Goal: Check status: Check status

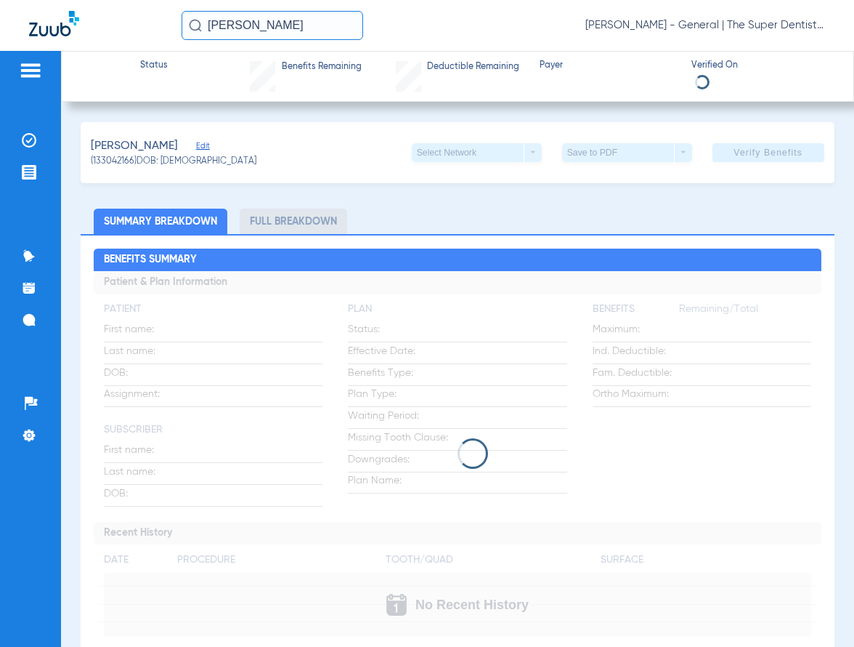
drag, startPoint x: 301, startPoint y: 25, endPoint x: -80, endPoint y: -38, distance: 385.9
click at [0, 0] on html "[PERSON_NAME] [PERSON_NAME] Mesa - General | The Super Dentists Patients Insura…" at bounding box center [427, 323] width 854 height 647
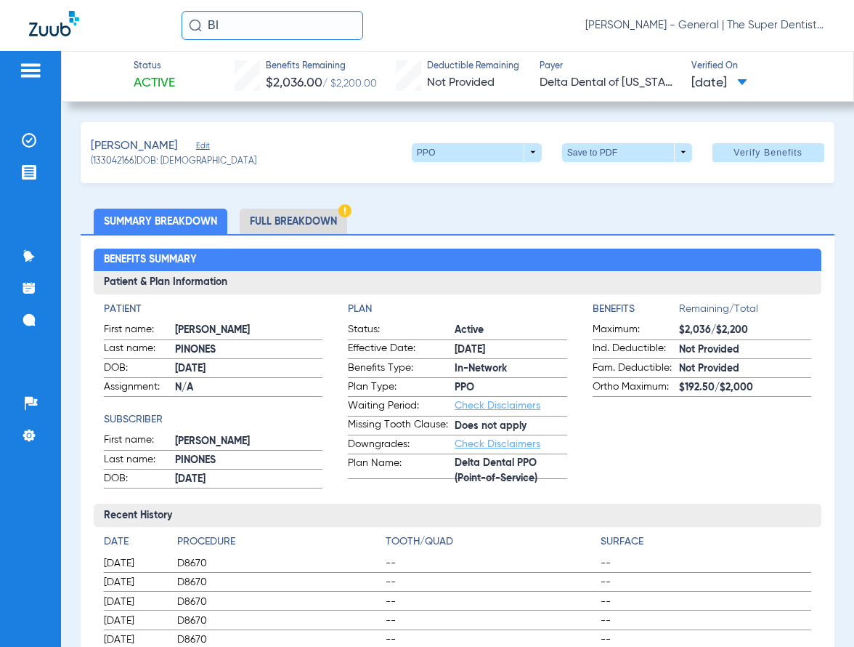
type input "B"
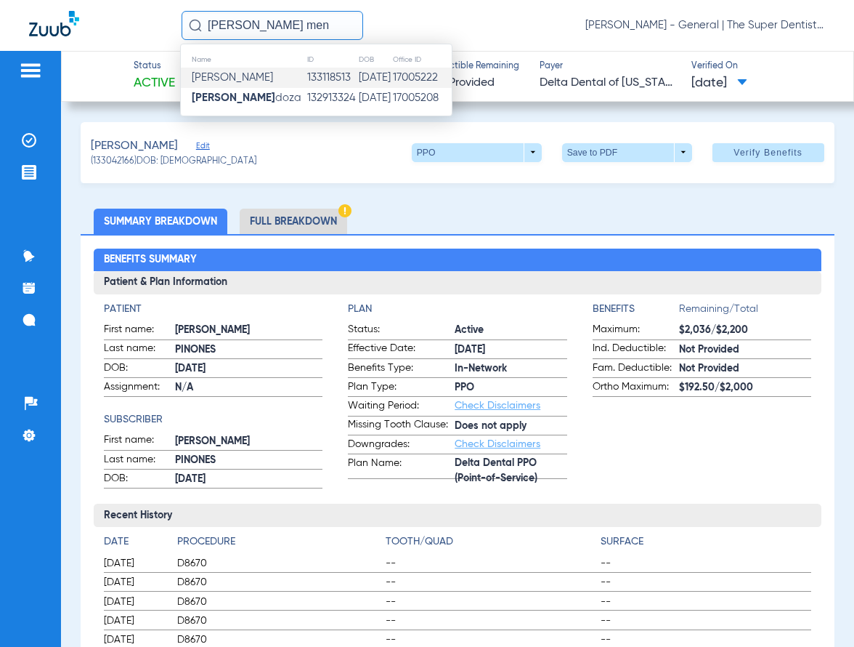
type input "[PERSON_NAME] men"
click at [269, 86] on td "[PERSON_NAME]" at bounding box center [244, 78] width 126 height 20
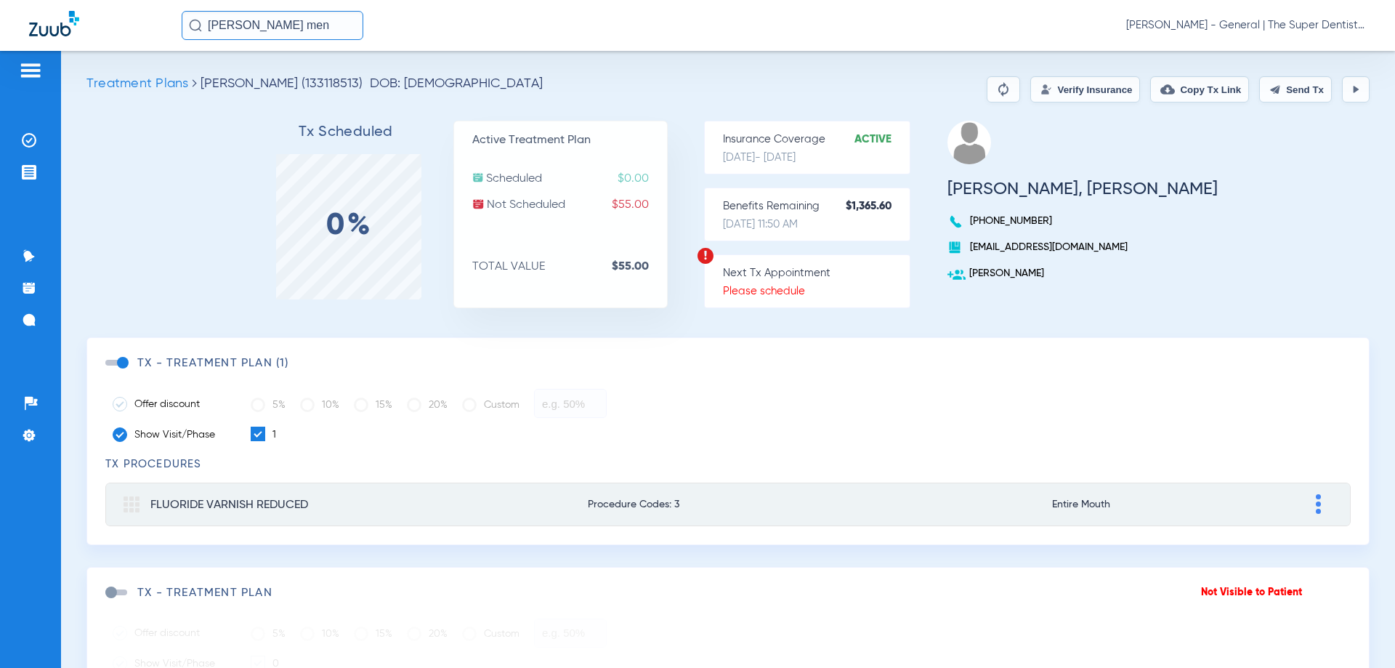
click at [854, 84] on button "Verify Insurance" at bounding box center [1085, 89] width 110 height 26
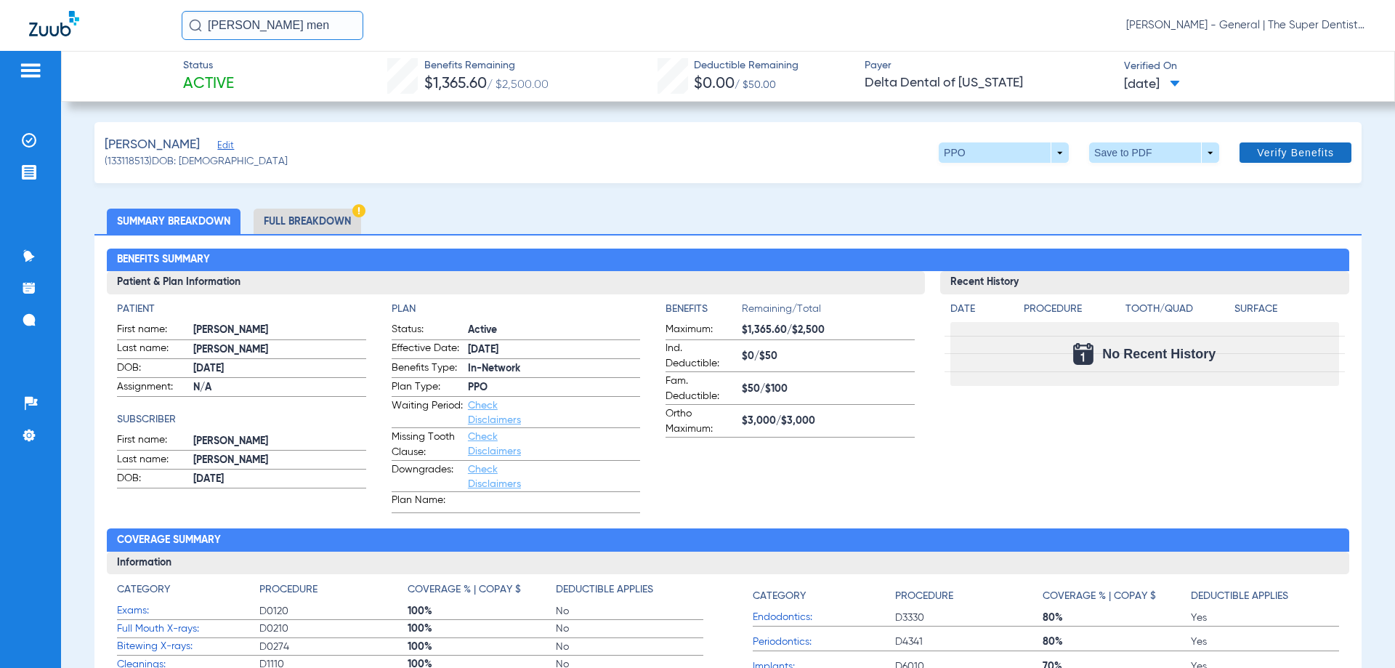
click at [854, 155] on span "Verify Benefits" at bounding box center [1295, 153] width 77 height 12
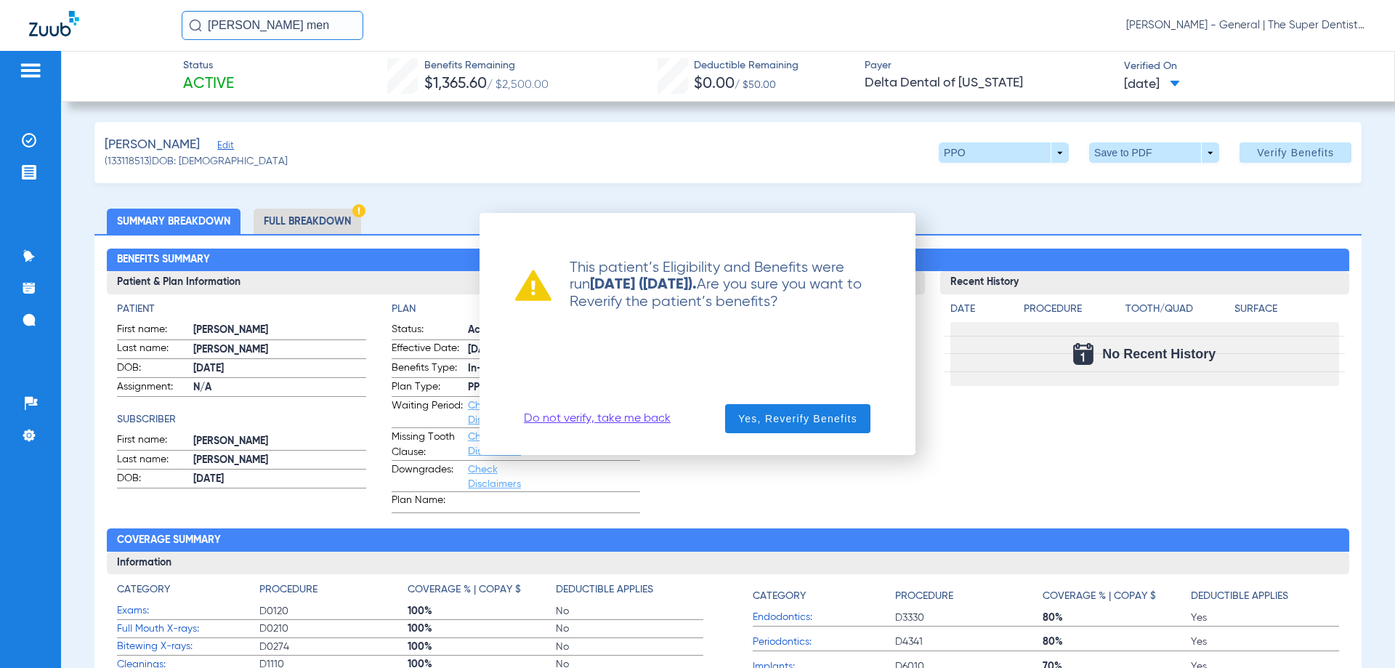
click at [643, 418] on link "Do not verify, take me back" at bounding box center [597, 418] width 147 height 15
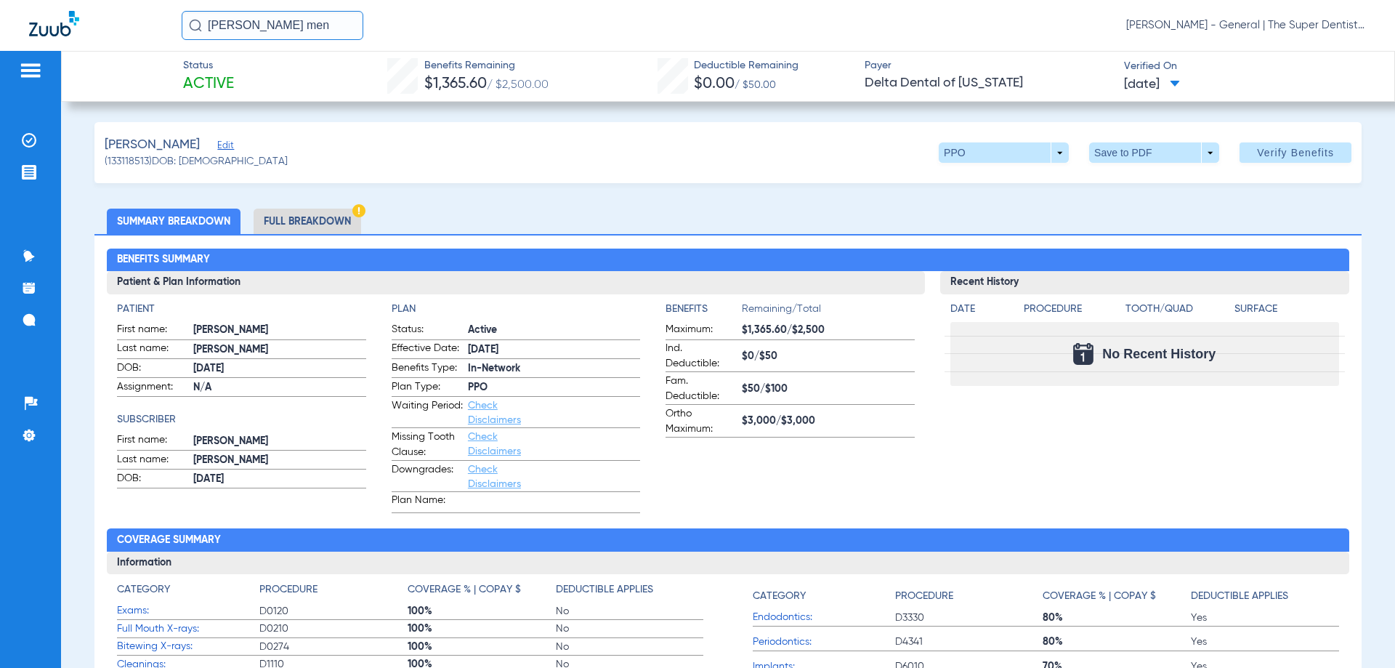
click at [325, 212] on li "Full Breakdown" at bounding box center [308, 220] width 108 height 25
